Goal: Transaction & Acquisition: Obtain resource

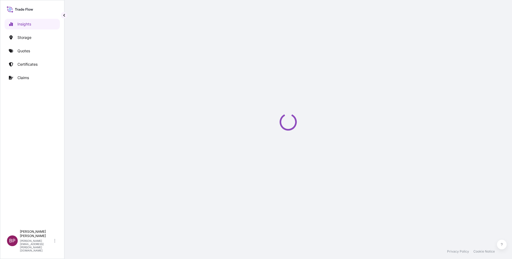
select select "2025"
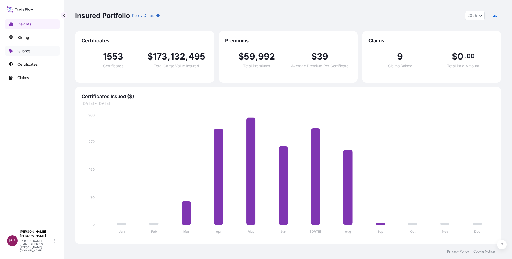
click at [26, 53] on p "Quotes" at bounding box center [23, 50] width 13 height 5
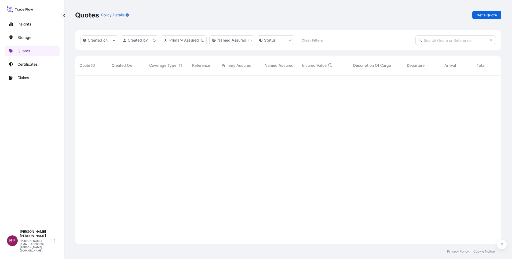
scroll to position [166, 420]
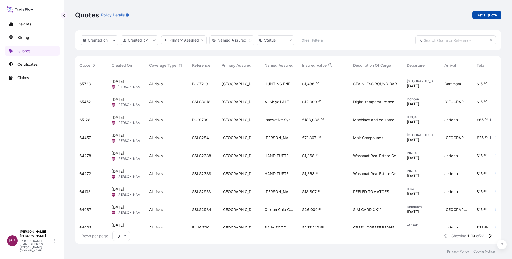
click at [486, 14] on p "Get a Quote" at bounding box center [487, 14] width 20 height 5
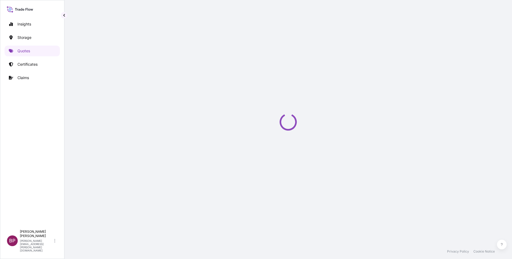
scroll to position [9, 0]
select select "Water"
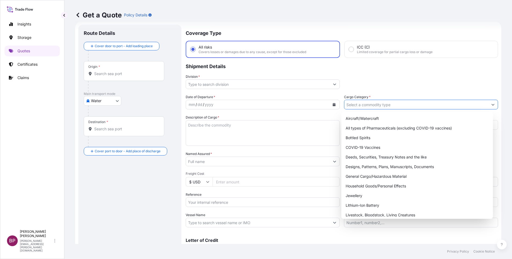
click at [492, 103] on icon "Show suggestions" at bounding box center [493, 104] width 3 height 3
click at [378, 179] on div "General Cargo/Hazardous Material" at bounding box center [417, 177] width 147 height 10
type input "General Cargo/Hazardous Material"
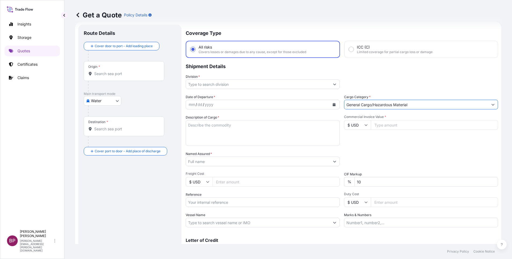
click at [333, 83] on icon "Show suggestions" at bounding box center [334, 84] width 3 height 3
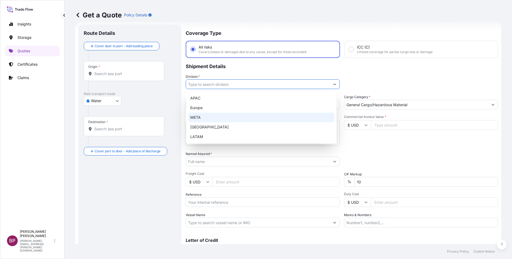
click at [224, 119] on div "META" at bounding box center [261, 118] width 146 height 10
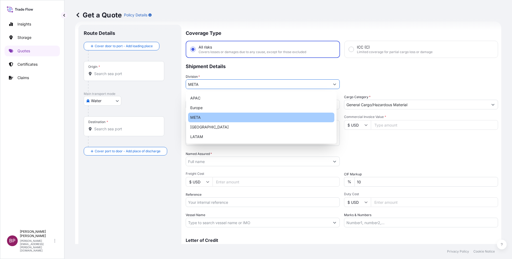
type input "META"
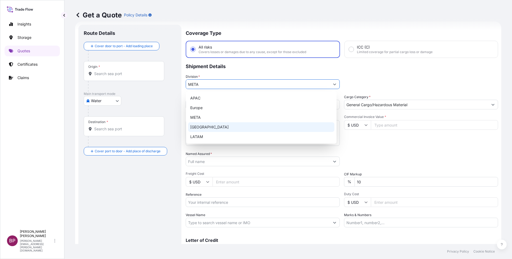
click at [364, 123] on input "$ USD" at bounding box center [357, 125] width 27 height 10
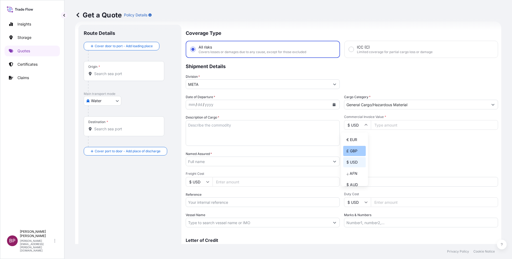
click at [355, 156] on div "£ GBP" at bounding box center [354, 151] width 23 height 10
type input "£ GBP"
click at [384, 123] on input "Commercial Invoice Value *" at bounding box center [434, 125] width 127 height 10
paste input "88281.4"
type input "88281.4"
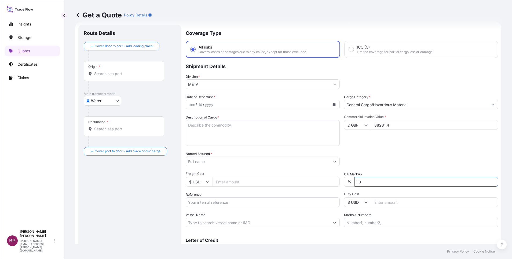
drag, startPoint x: 362, startPoint y: 182, endPoint x: 333, endPoint y: 177, distance: 28.6
click at [355, 179] on input "10" at bounding box center [427, 182] width 144 height 10
type input "0"
click at [371, 157] on div "Packing Category Type to search a container mode Please select a primary mode o…" at bounding box center [421, 158] width 154 height 15
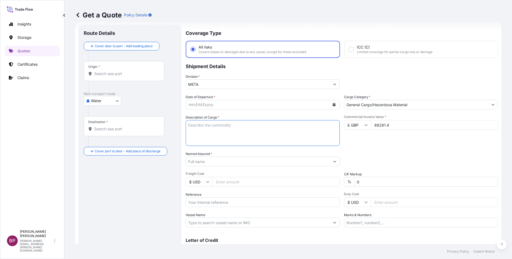
click at [232, 139] on textarea "Description of Cargo *" at bounding box center [263, 133] width 154 height 26
paste textarea "Parts"
type textarea "Parts"
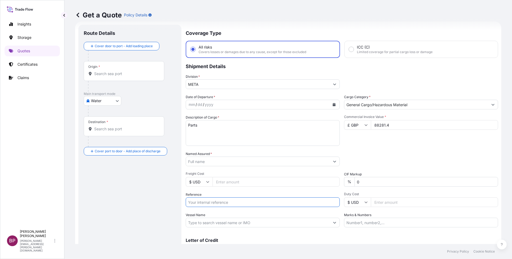
drag, startPoint x: 230, startPoint y: 204, endPoint x: 234, endPoint y: 205, distance: 4.2
click at [233, 205] on input "Reference" at bounding box center [263, 203] width 154 height 10
paste input "SSLS3067"
type input "SSLS3067"
click at [224, 162] on input "Named Assured *" at bounding box center [258, 162] width 144 height 10
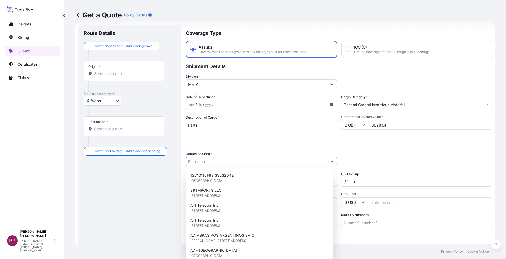
paste input "[PERSON_NAME] MARINE SERVICES CO. LLC."
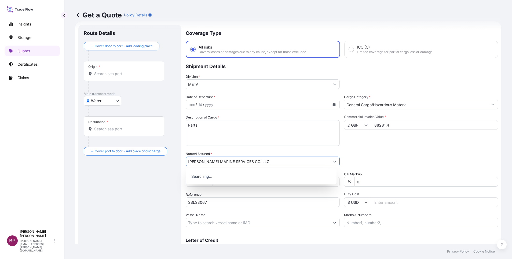
type input "[PERSON_NAME] MARINE SERVICES CO. LLC."
click at [391, 149] on div "Date of Departure * mm / dd / yyyy Cargo Category * General Cargo/Hazardous Mat…" at bounding box center [342, 161] width 313 height 133
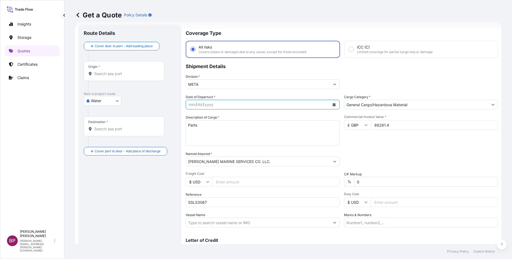
click at [333, 106] on icon "Calendar" at bounding box center [334, 104] width 3 height 3
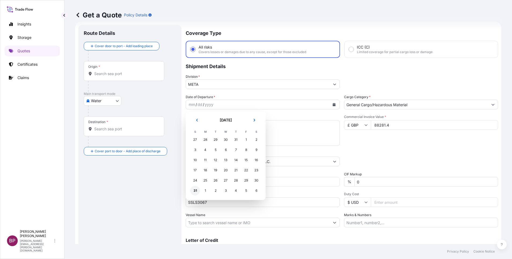
click at [196, 189] on div "31" at bounding box center [195, 191] width 10 height 10
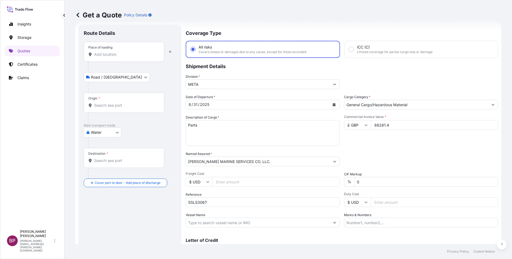
click at [115, 55] on input "Place of loading" at bounding box center [125, 54] width 63 height 5
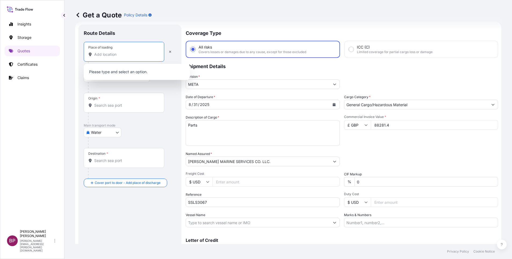
paste input "[GEOGRAPHIC_DATA]"
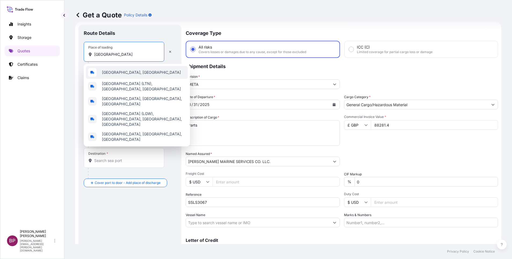
click at [132, 72] on div "[GEOGRAPHIC_DATA], [GEOGRAPHIC_DATA]" at bounding box center [137, 72] width 102 height 13
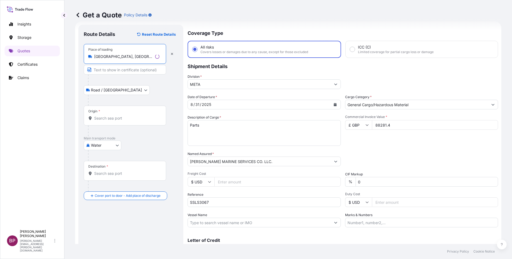
type input "[GEOGRAPHIC_DATA], [GEOGRAPHIC_DATA]"
click at [117, 118] on input "Origin *" at bounding box center [126, 118] width 65 height 5
paste input "[GEOGRAPHIC_DATA]"
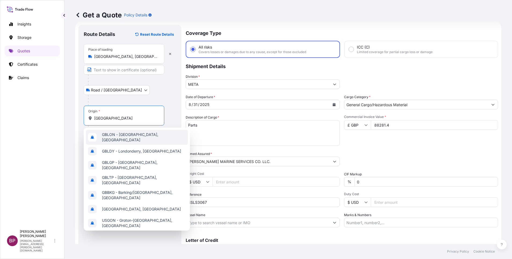
click at [149, 137] on span "GBLON - [GEOGRAPHIC_DATA], [GEOGRAPHIC_DATA]" at bounding box center [144, 137] width 84 height 11
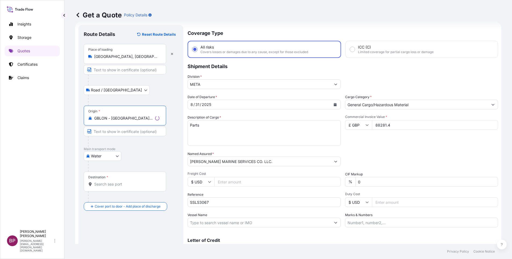
type input "GBLON - [GEOGRAPHIC_DATA], [GEOGRAPHIC_DATA]"
click at [119, 189] on div "Destination *" at bounding box center [125, 182] width 82 height 20
click at [119, 187] on input "Destination *" at bounding box center [126, 184] width 65 height 5
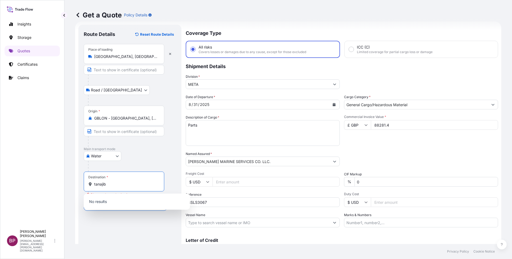
click at [138, 159] on div "Water Air Water Inland" at bounding box center [130, 156] width 92 height 10
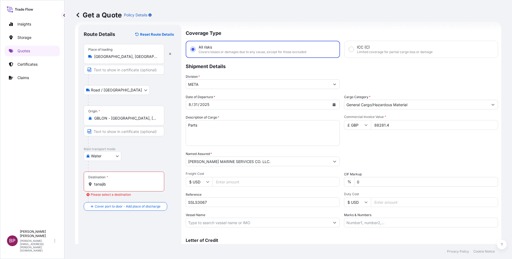
click at [129, 186] on input "tanajib" at bounding box center [125, 184] width 63 height 5
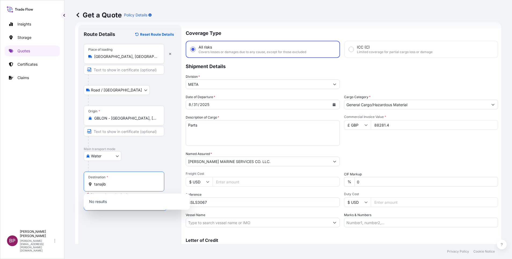
drag, startPoint x: 129, startPoint y: 185, endPoint x: 69, endPoint y: 186, distance: 59.6
click at [69, 185] on div "Get a Quote Policy Details Route Details Reset Route Details Place of loading […" at bounding box center [288, 122] width 448 height 244
type input "t"
paste input "TANAJIB"
type input "T"
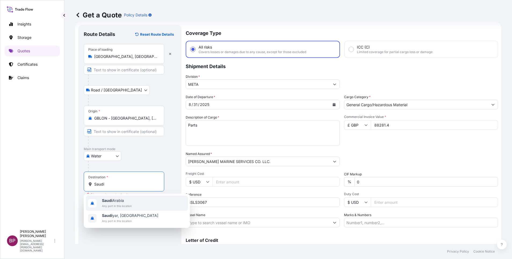
click at [130, 199] on span "[GEOGRAPHIC_DATA]" at bounding box center [117, 200] width 30 height 5
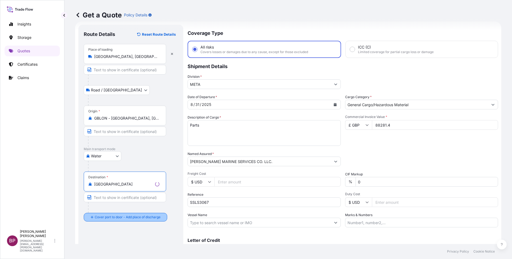
type input "[GEOGRAPHIC_DATA]"
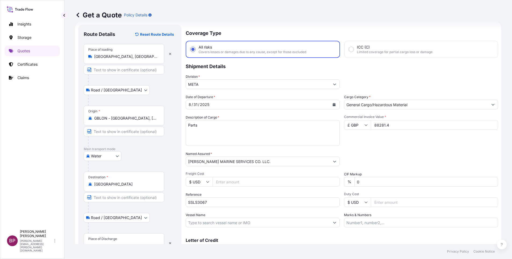
click at [111, 240] on div "Place of Discharge" at bounding box center [102, 239] width 29 height 4
click at [111, 244] on input "Place of Discharge" at bounding box center [125, 246] width 63 height 5
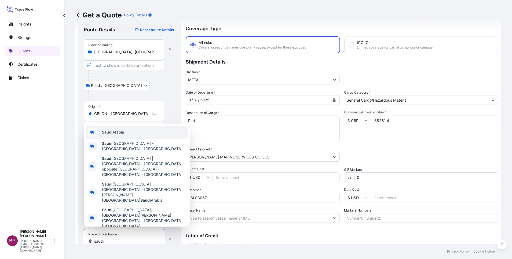
click at [136, 139] on div "[GEOGRAPHIC_DATA]" at bounding box center [137, 132] width 102 height 13
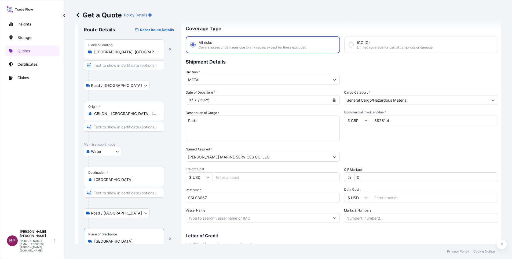
scroll to position [37, 0]
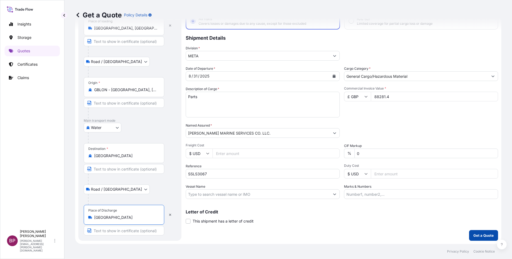
type input "[GEOGRAPHIC_DATA]"
click at [481, 235] on p "Get a Quote" at bounding box center [484, 235] width 20 height 5
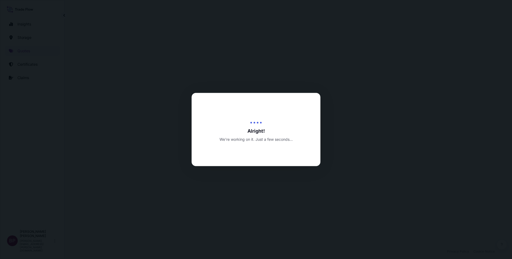
select select "Road / [GEOGRAPHIC_DATA]"
select select "Water"
select select "Road / [GEOGRAPHIC_DATA]"
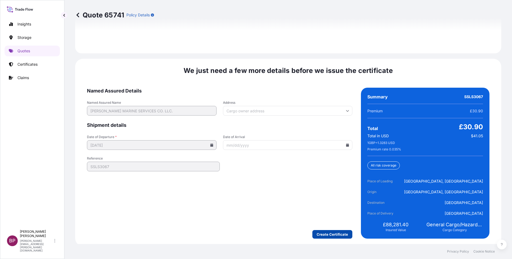
scroll to position [824, 0]
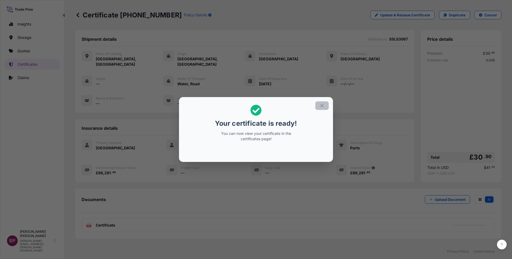
click at [323, 106] on icon "button" at bounding box center [322, 105] width 5 height 5
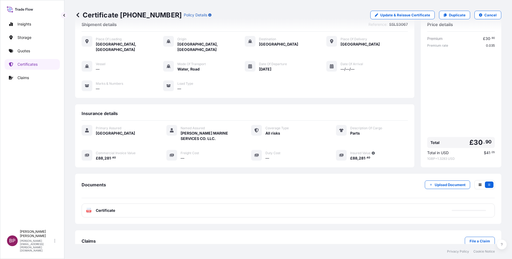
scroll to position [23, 0]
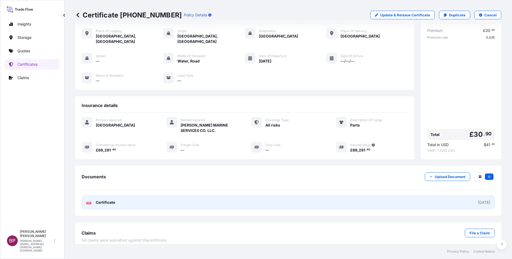
click at [112, 200] on span "Certificate" at bounding box center [105, 202] width 19 height 5
